Goal: Transaction & Acquisition: Obtain resource

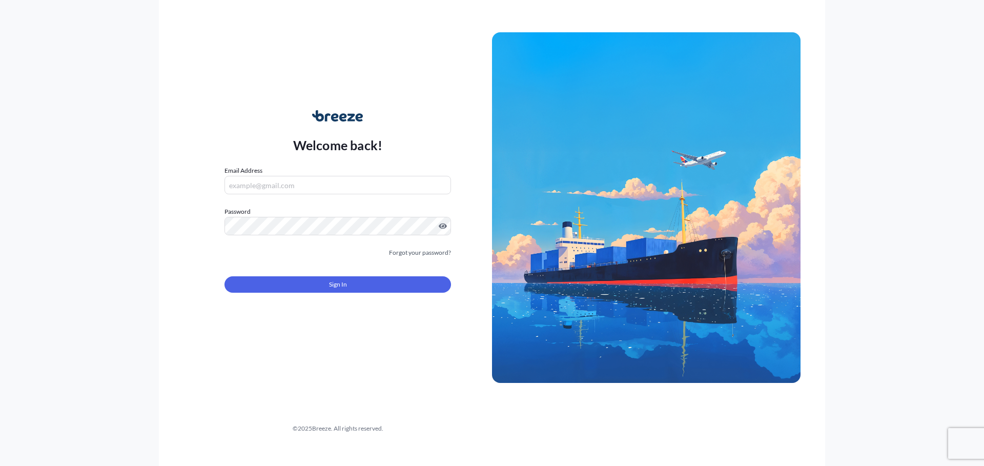
drag, startPoint x: 316, startPoint y: 186, endPoint x: 317, endPoint y: 192, distance: 6.2
click at [316, 186] on input "Email Address" at bounding box center [337, 185] width 226 height 18
type input "[EMAIL_ADDRESS][DOMAIN_NAME]"
click at [359, 274] on div "Sign In" at bounding box center [337, 281] width 226 height 23
click at [347, 297] on form "Email Address [EMAIL_ADDRESS][DOMAIN_NAME] Password Must include: Upper & lower…" at bounding box center [337, 235] width 226 height 139
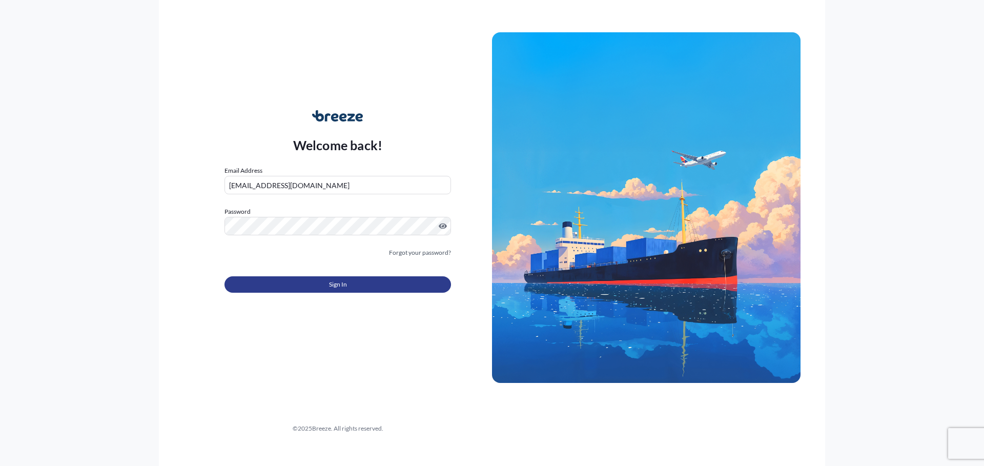
click at [352, 284] on button "Sign In" at bounding box center [337, 284] width 226 height 16
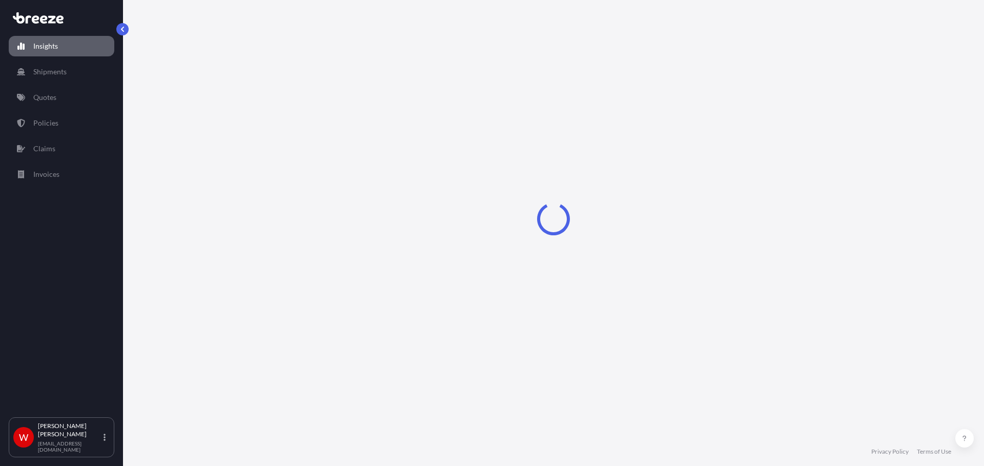
select select "2025"
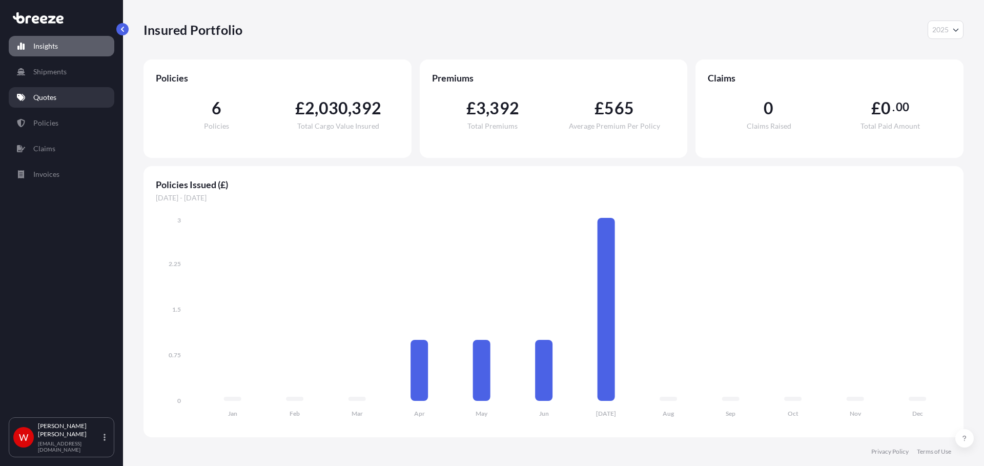
click at [39, 99] on p "Quotes" at bounding box center [44, 97] width 23 height 10
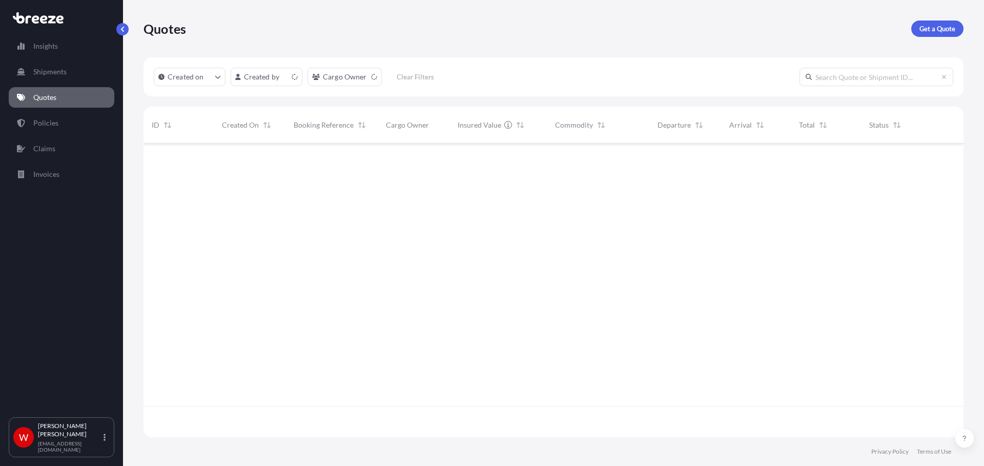
scroll to position [292, 812]
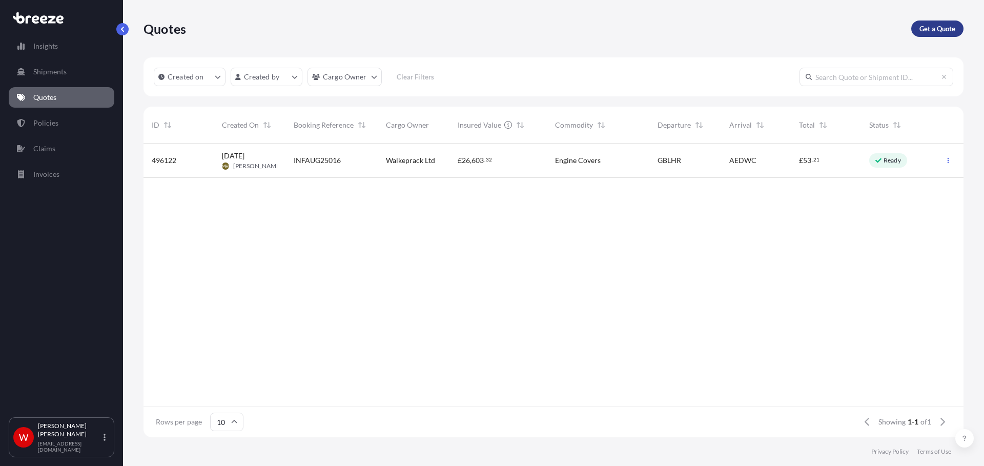
click at [951, 26] on p "Get a Quote" at bounding box center [937, 29] width 36 height 10
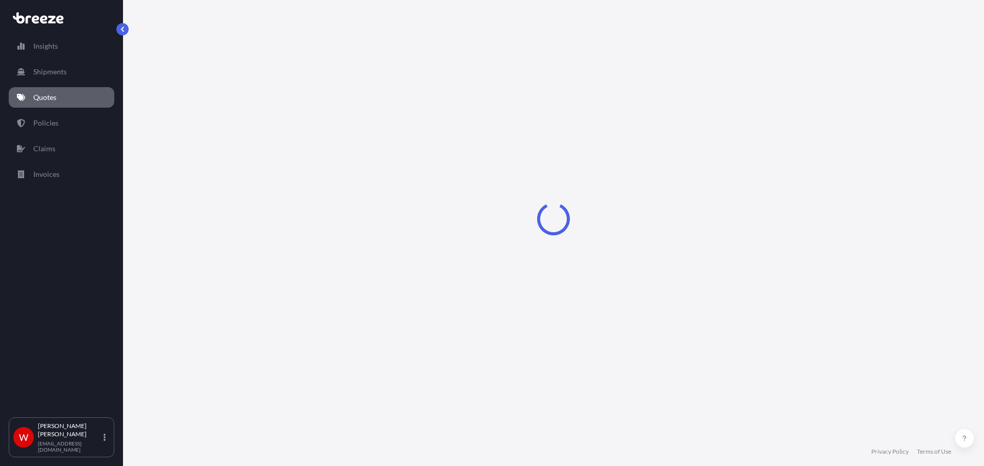
select select "Sea"
select select "1"
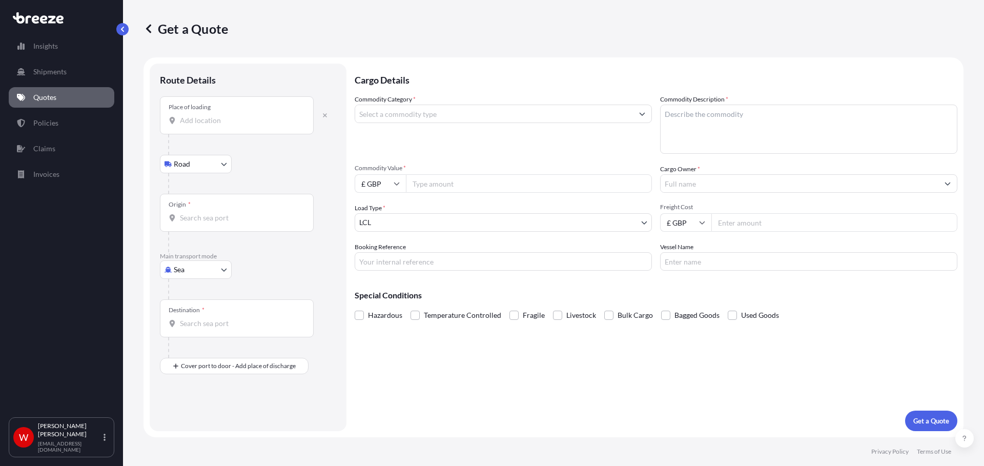
click at [225, 123] on input "Place of loading" at bounding box center [240, 120] width 121 height 10
click at [219, 159] on span "[STREET_ADDRESS]" at bounding box center [257, 155] width 125 height 10
type input "[STREET_ADDRESS]"
click at [219, 223] on input "Origin *" at bounding box center [240, 222] width 121 height 10
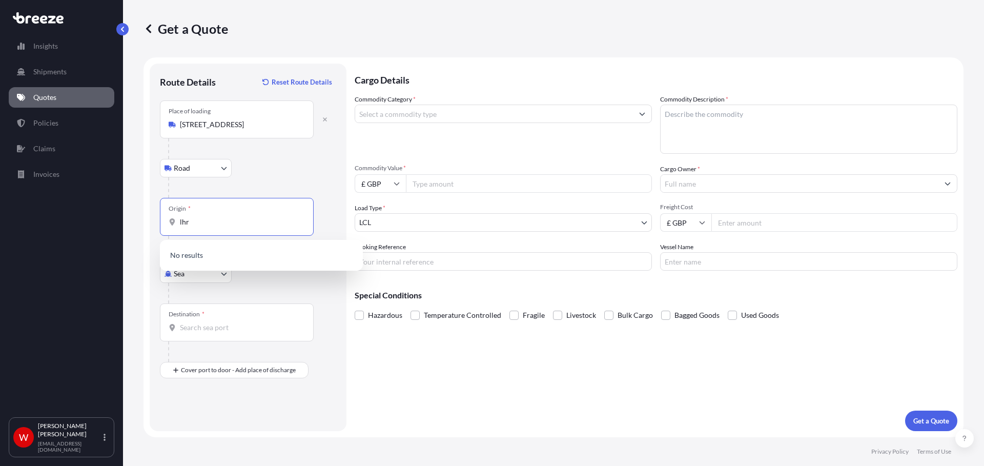
type input "lhr"
click at [219, 220] on input "lhr" at bounding box center [234, 222] width 109 height 10
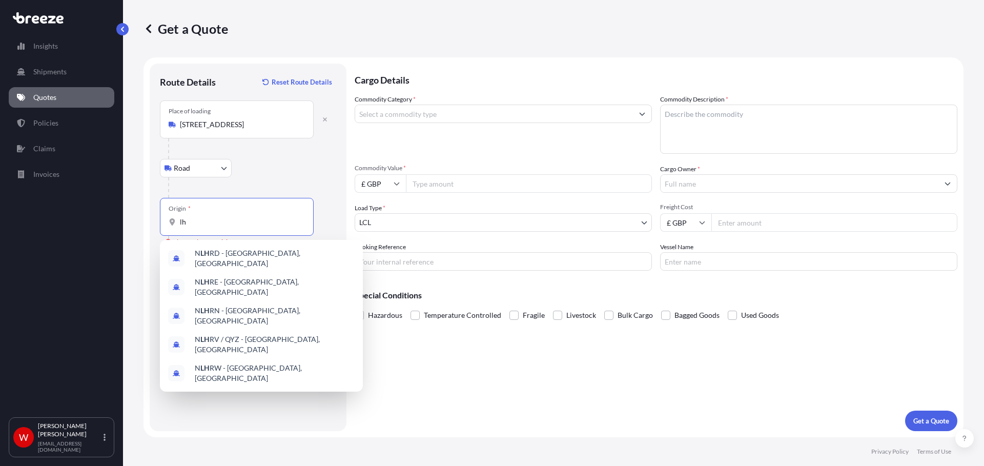
type input "l"
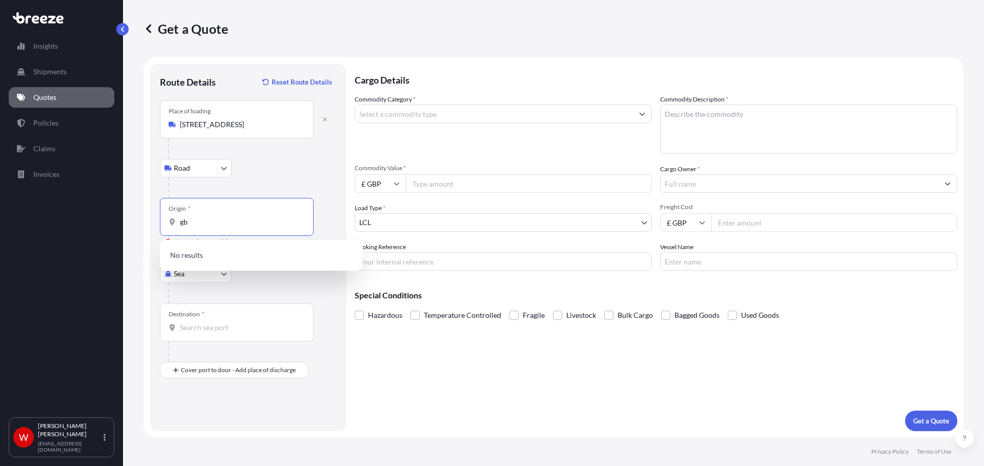
type input "g"
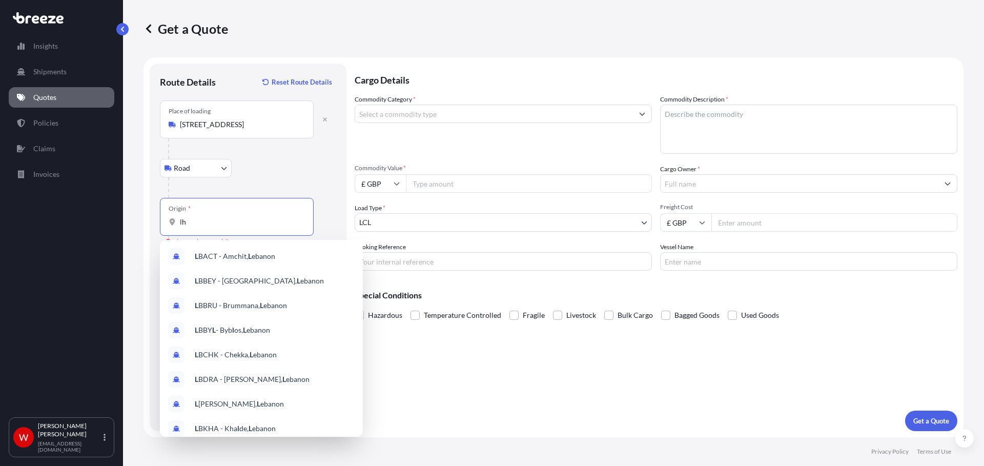
type input "lhr"
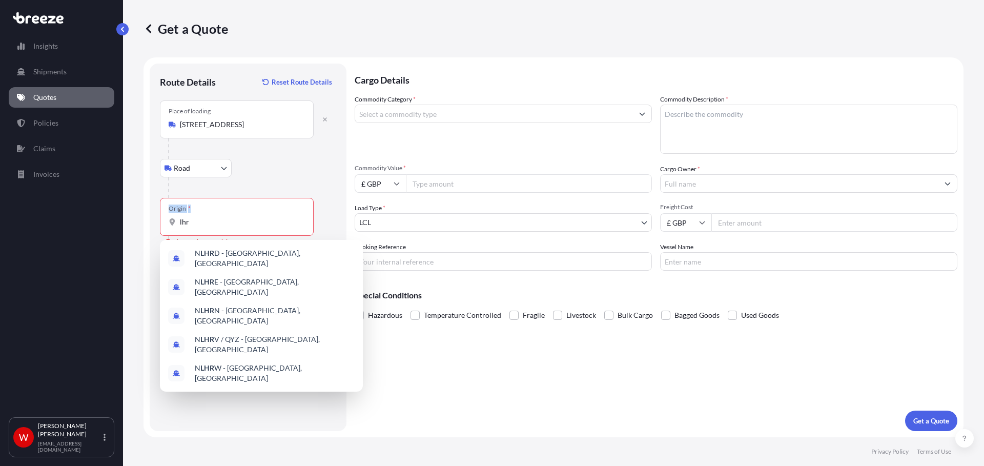
drag, startPoint x: 198, startPoint y: 228, endPoint x: 144, endPoint y: 228, distance: 53.8
click at [144, 228] on form "Route Details Reset Route Details Place of loading Slough SL2 5HF, UK Road Road…" at bounding box center [553, 247] width 820 height 380
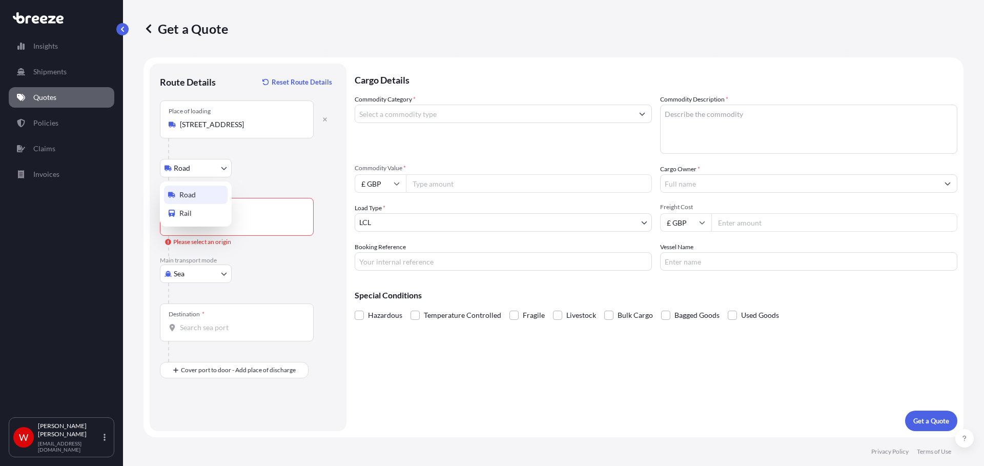
click at [193, 169] on body "Insights Shipments Quotes Policies Claims Invoices W [PERSON_NAME] [EMAIL_ADDRE…" at bounding box center [492, 233] width 984 height 466
click at [202, 260] on p "Main transport mode" at bounding box center [248, 260] width 176 height 8
click at [202, 280] on body "Insights Shipments Quotes Policies Claims Invoices W [PERSON_NAME] [EMAIL_ADDRE…" at bounding box center [492, 233] width 984 height 466
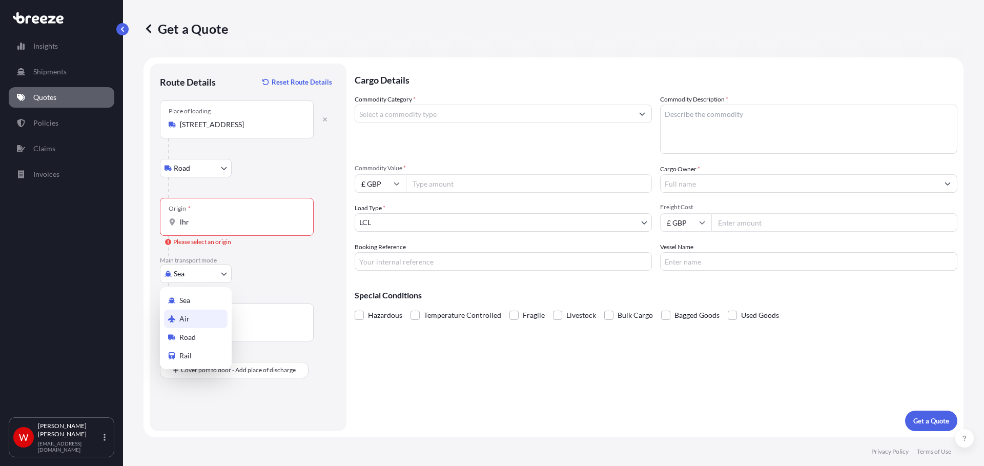
click at [192, 318] on div "Air" at bounding box center [196, 319] width 64 height 18
select select "Air"
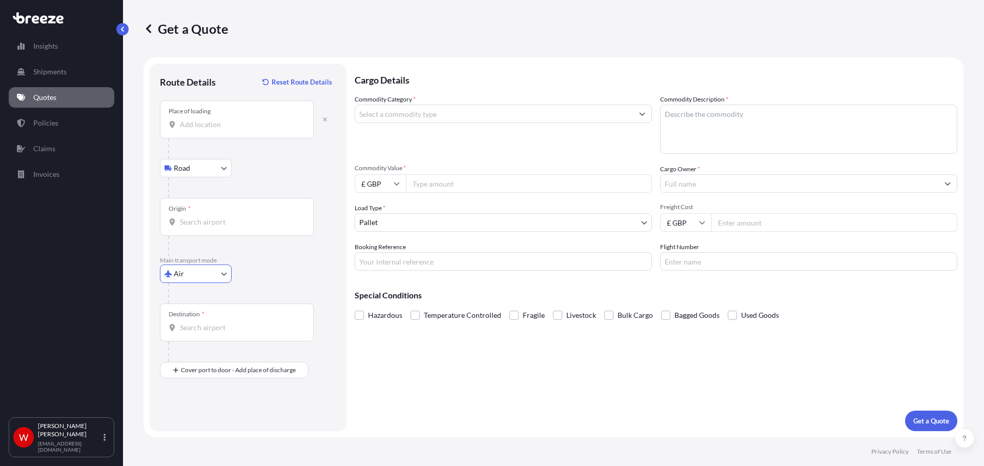
click at [215, 228] on div "Origin *" at bounding box center [237, 217] width 154 height 38
click at [215, 227] on input "Origin *" at bounding box center [240, 222] width 121 height 10
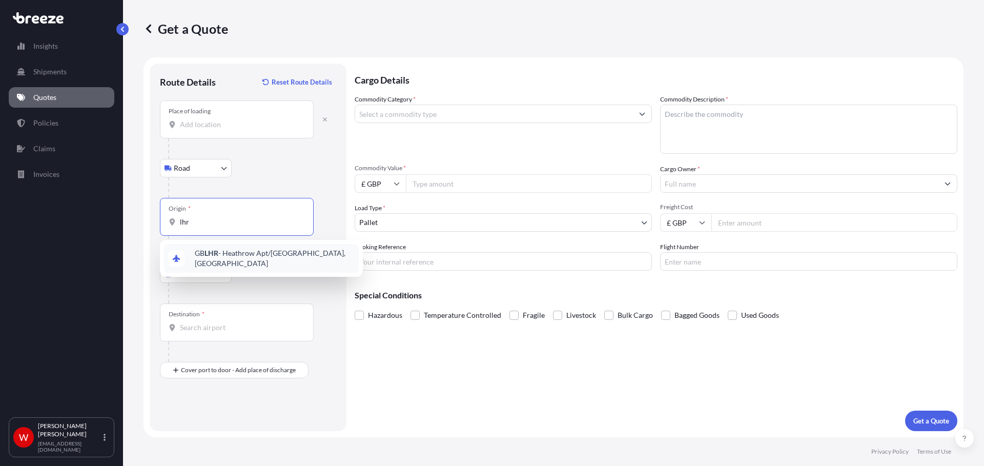
click at [222, 251] on div "GB LHR - Heathrow Apt/[GEOGRAPHIC_DATA], [GEOGRAPHIC_DATA]" at bounding box center [261, 258] width 195 height 29
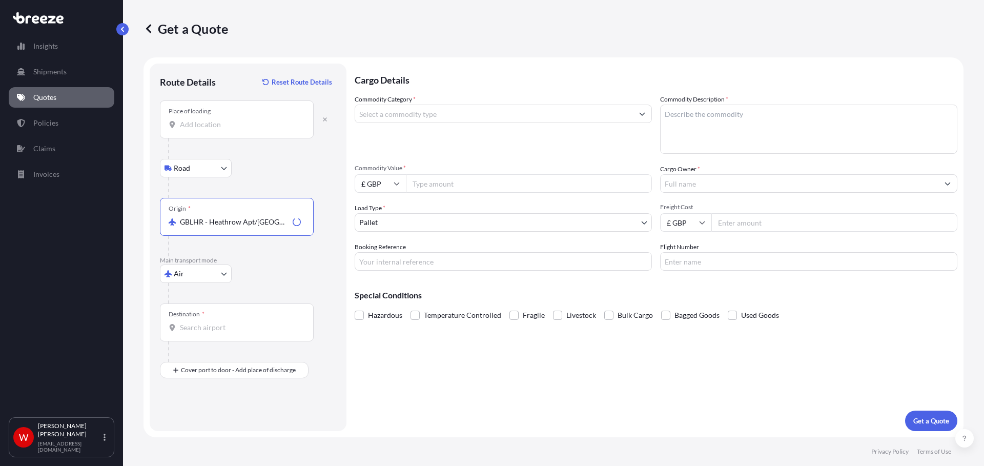
type input "GBLHR - Heathrow Apt/[GEOGRAPHIC_DATA], [GEOGRAPHIC_DATA]"
click at [204, 321] on div "Destination *" at bounding box center [237, 322] width 154 height 38
click at [204, 322] on input "Destination *" at bounding box center [240, 327] width 121 height 10
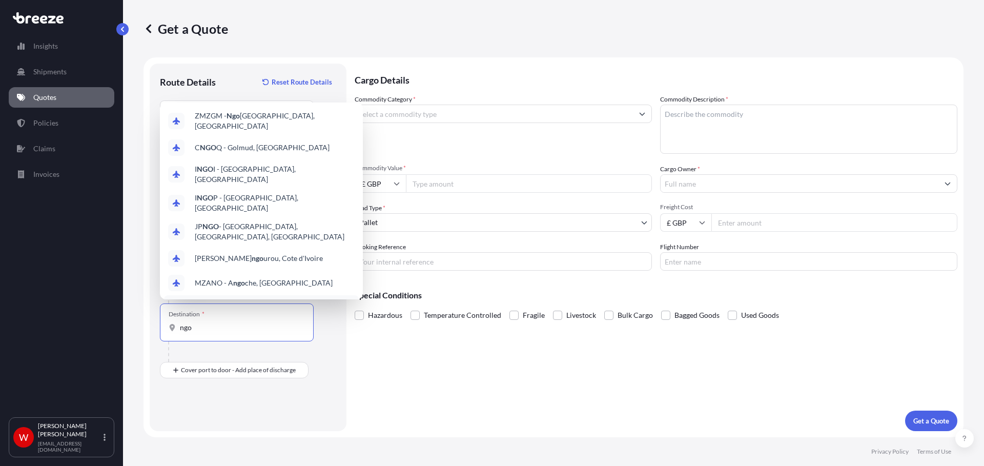
drag, startPoint x: 341, startPoint y: 413, endPoint x: 321, endPoint y: 392, distance: 28.6
click at [343, 410] on div "Route Details Reset Route Details Place of loading Road Road Rail Origin * GBLH…" at bounding box center [248, 247] width 197 height 367
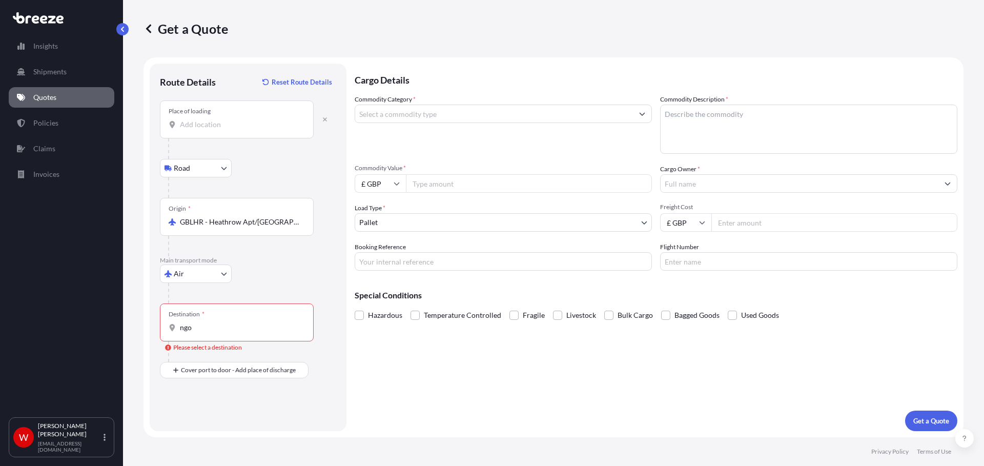
drag, startPoint x: 212, startPoint y: 318, endPoint x: 214, endPoint y: 326, distance: 8.0
click at [212, 323] on div "Destination * ngo" at bounding box center [237, 322] width 154 height 38
click at [212, 323] on input "ngo" at bounding box center [240, 327] width 121 height 10
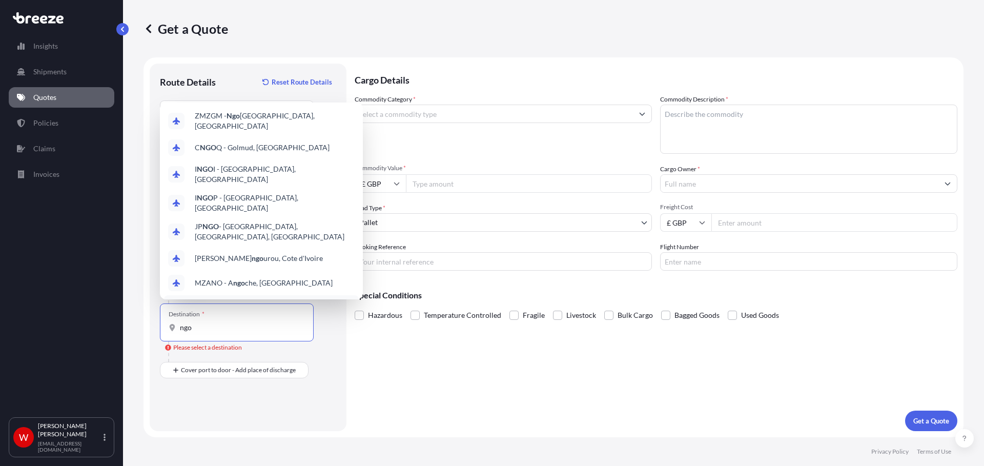
drag, startPoint x: 243, startPoint y: 327, endPoint x: 179, endPoint y: 327, distance: 64.1
click at [179, 327] on div "ngo" at bounding box center [237, 327] width 136 height 10
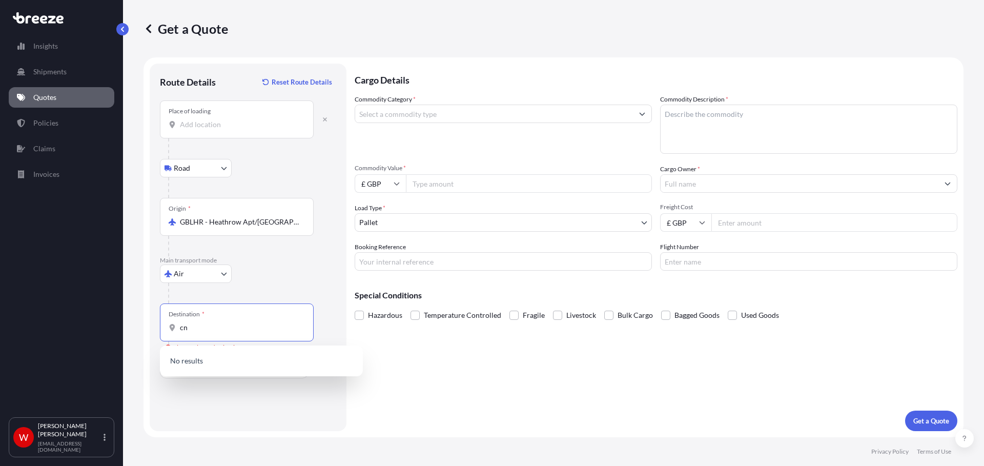
type input "c"
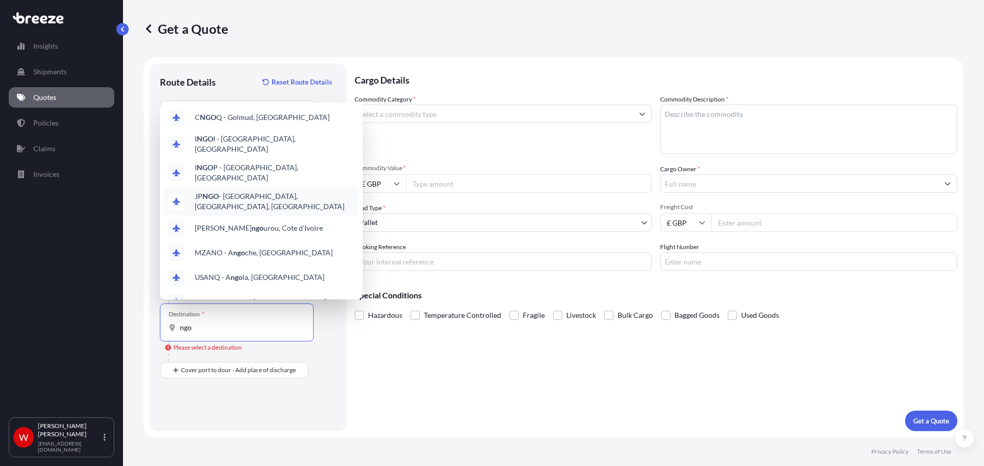
scroll to position [57, 0]
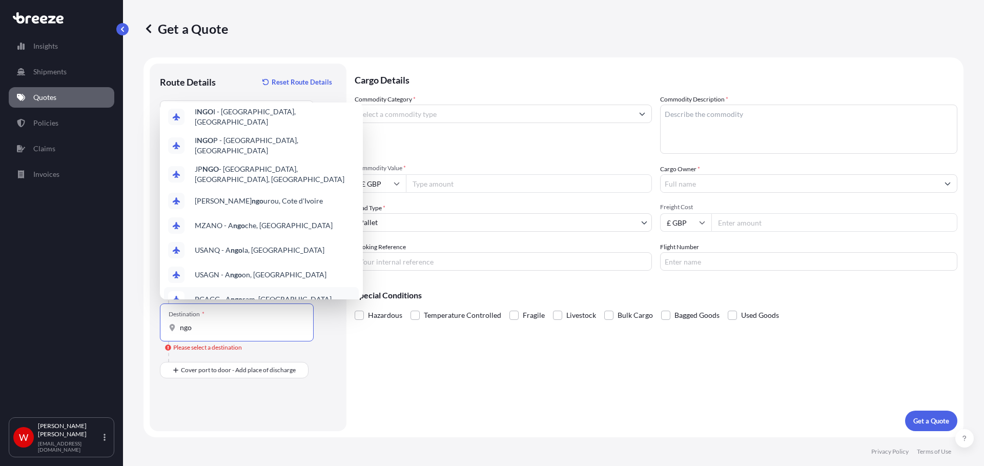
drag, startPoint x: 205, startPoint y: 331, endPoint x: 123, endPoint y: 330, distance: 82.5
click at [123, 330] on div "Get a Quote Route Details Reset Route Details Place of loading Road Road Rail O…" at bounding box center [553, 218] width 861 height 437
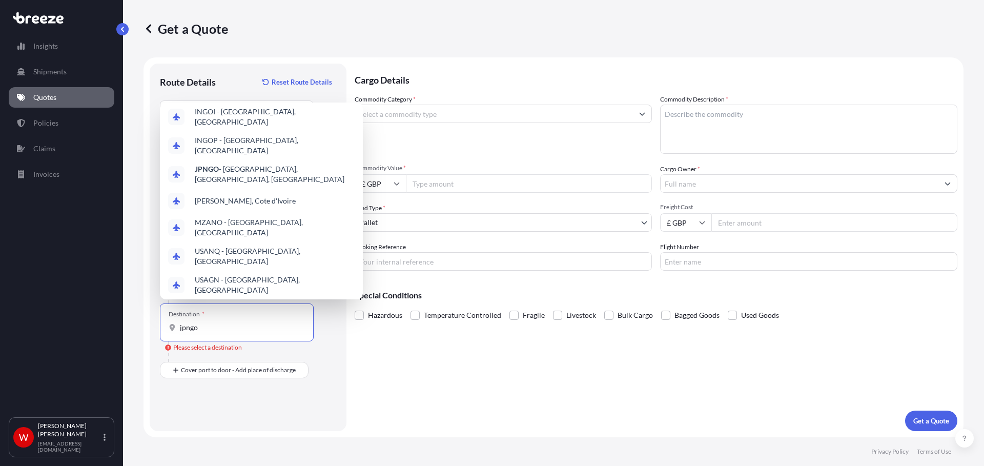
scroll to position [0, 0]
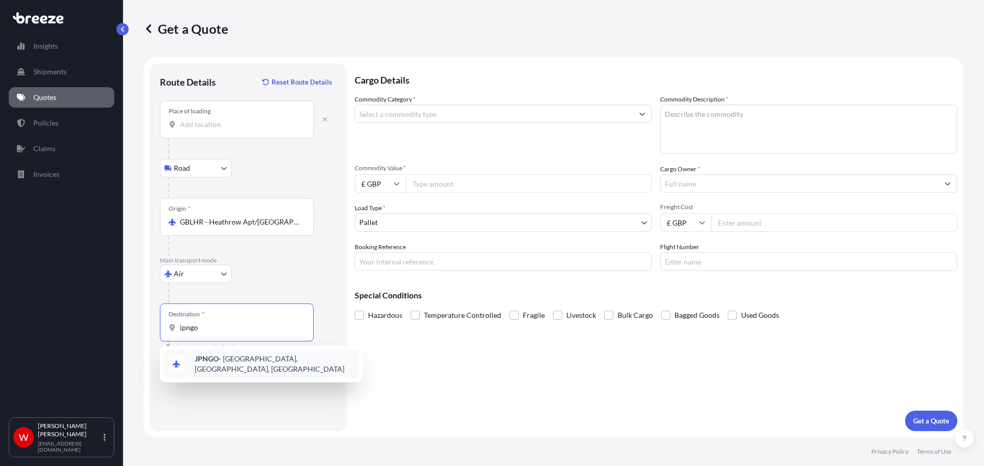
click at [241, 361] on span "JPNGO - [GEOGRAPHIC_DATA], [GEOGRAPHIC_DATA], [GEOGRAPHIC_DATA]" at bounding box center [275, 364] width 160 height 20
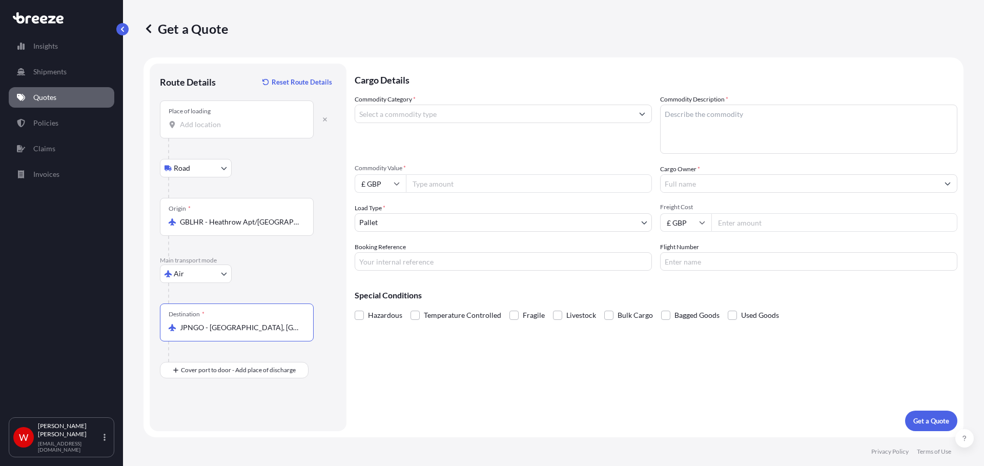
type input "JPNGO - [GEOGRAPHIC_DATA], [GEOGRAPHIC_DATA], [GEOGRAPHIC_DATA]"
click at [429, 122] on div "Commodity Category *" at bounding box center [503, 123] width 297 height 59
click at [434, 107] on input "Commodity Category *" at bounding box center [494, 114] width 278 height 18
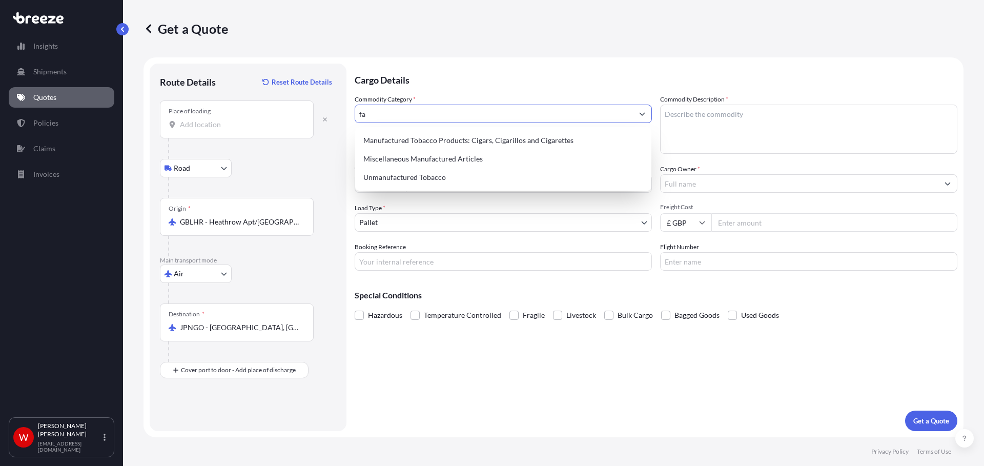
type input "f"
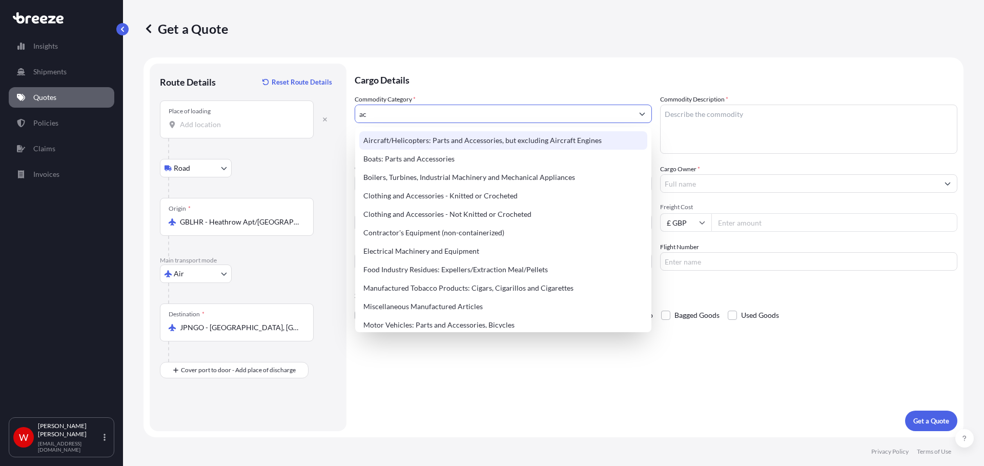
click at [497, 138] on div "Aircraft/Helicopters: Parts and Accessories, but excluding Aircraft Engines" at bounding box center [503, 140] width 288 height 18
type input "Aircraft/Helicopters: Parts and Accessories, but excluding Aircraft Engines"
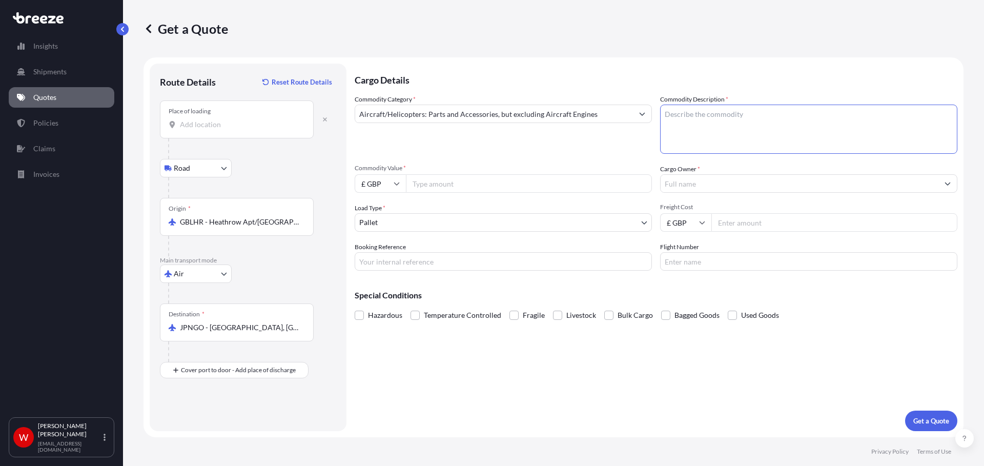
click at [688, 133] on textarea "Commodity Description *" at bounding box center [808, 129] width 297 height 49
type textarea "FURNACES"
click at [600, 122] on input "Aircraft/Helicopters: Parts and Accessories, but excluding Aircraft Engines" at bounding box center [494, 114] width 278 height 18
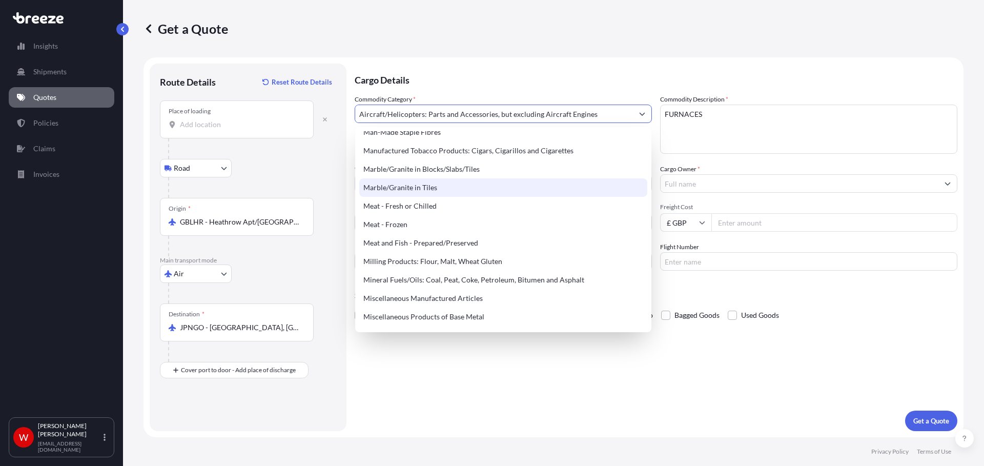
scroll to position [1332, 0]
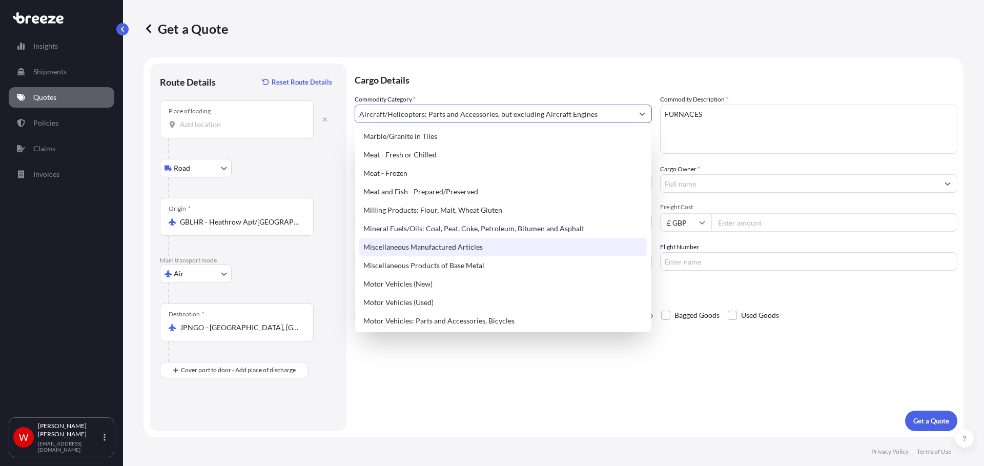
click at [459, 252] on div "Miscellaneous Manufactured Articles" at bounding box center [503, 247] width 288 height 18
type input "Miscellaneous Manufactured Articles"
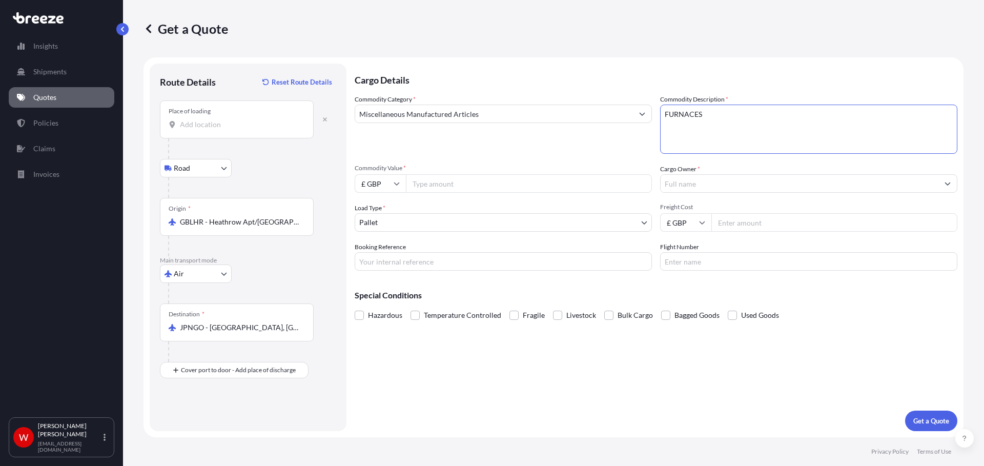
click at [447, 189] on input "Commodity Value *" at bounding box center [529, 183] width 246 height 18
type input "157000"
type input "TRANSOL"
click at [752, 226] on input "Freight Cost" at bounding box center [834, 222] width 246 height 18
type input "25000"
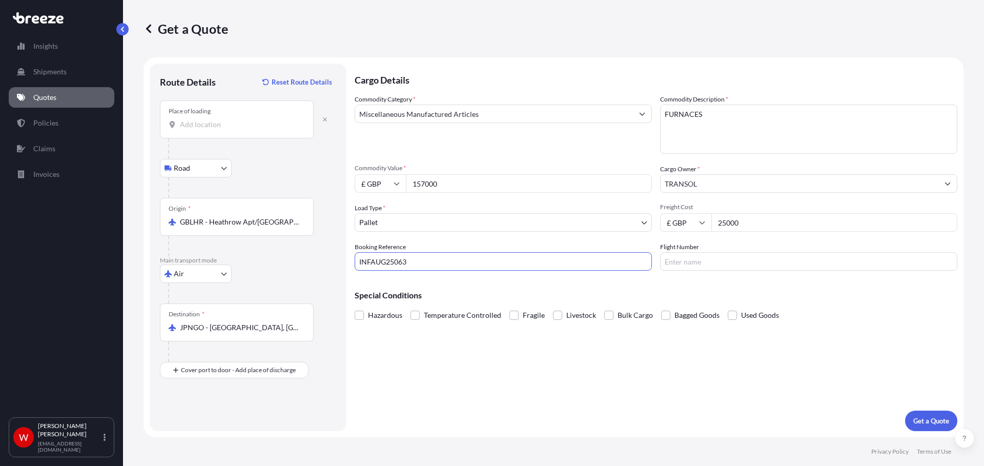
type input "INFAUG25063"
click at [924, 419] on p "Get a Quote" at bounding box center [931, 421] width 36 height 10
click at [180, 118] on div "Place of loading" at bounding box center [237, 119] width 154 height 38
click at [180, 119] on input "Place of loading Please select a place of loading" at bounding box center [240, 124] width 121 height 10
click at [242, 152] on div "[STREET_ADDRESS]" at bounding box center [261, 159] width 195 height 25
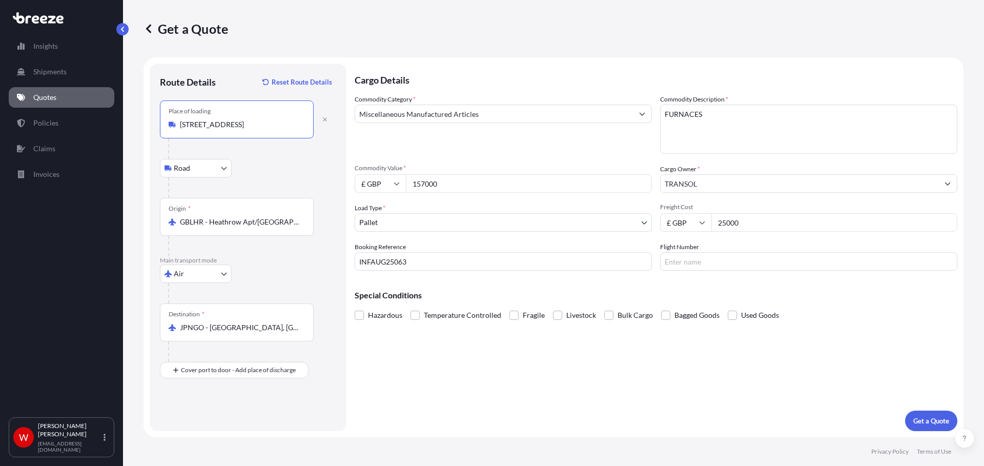
type input "[STREET_ADDRESS]"
click at [937, 421] on p "Get a Quote" at bounding box center [931, 421] width 36 height 10
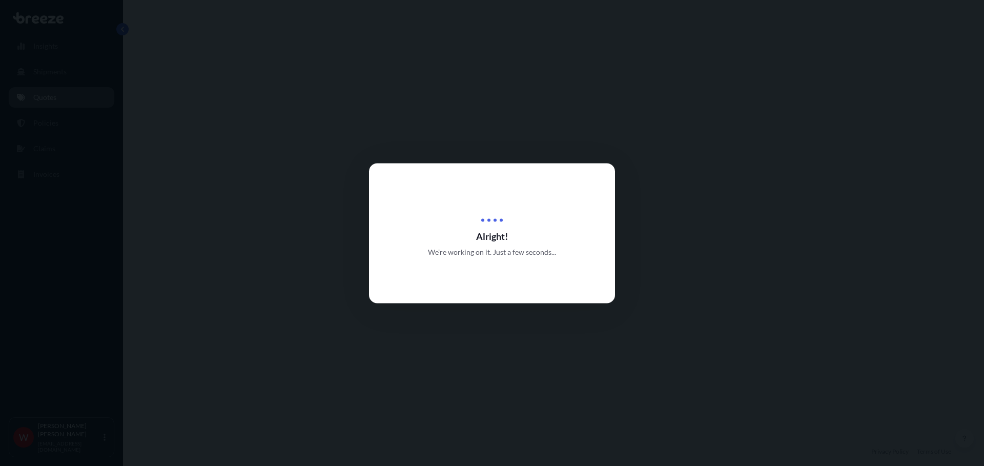
select select "Road"
select select "Air"
select select "1"
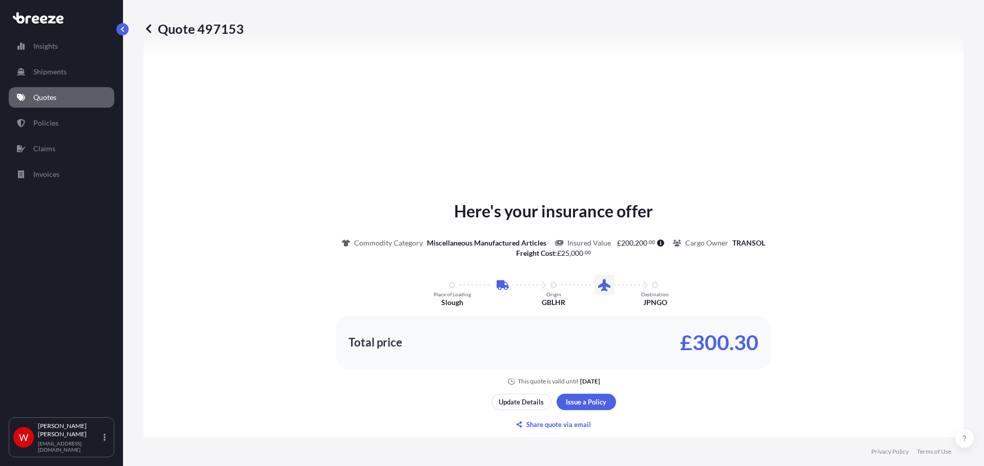
scroll to position [401, 0]
